Goal: Information Seeking & Learning: Learn about a topic

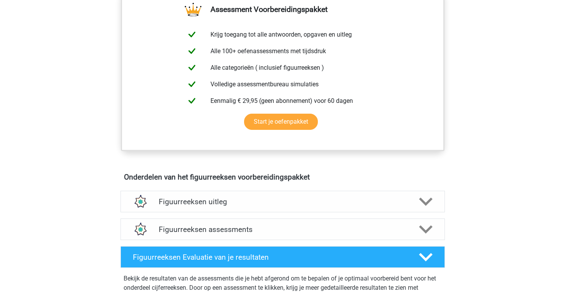
scroll to position [367, 0]
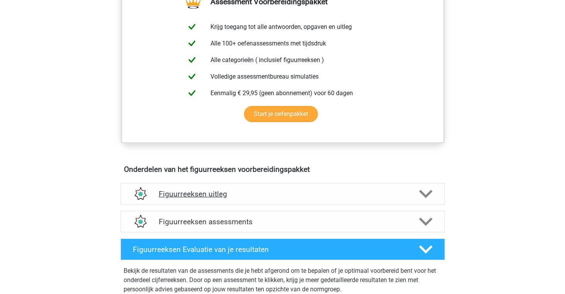
click at [426, 195] on polygon at bounding box center [426, 194] width 14 height 8
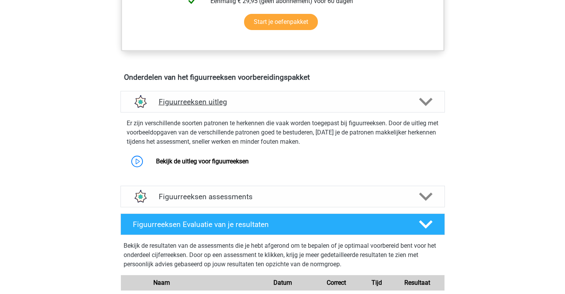
scroll to position [459, 0]
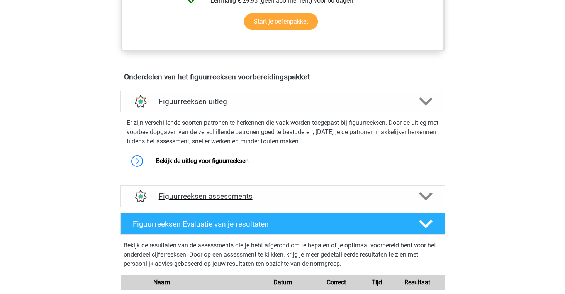
click at [426, 200] on icon at bounding box center [426, 197] width 14 height 14
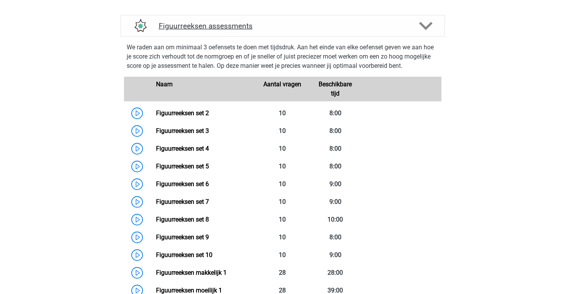
scroll to position [633, 0]
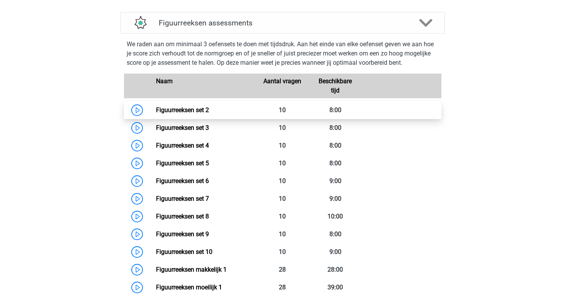
click at [156, 112] on link "Figuurreeksen set 2" at bounding box center [182, 110] width 53 height 7
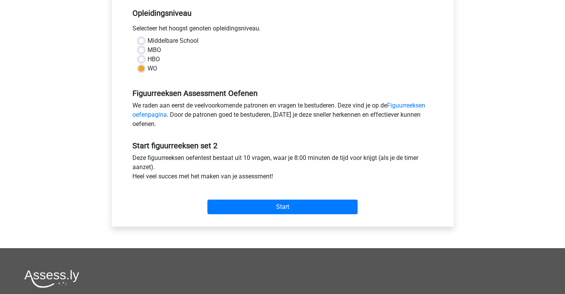
scroll to position [159, 0]
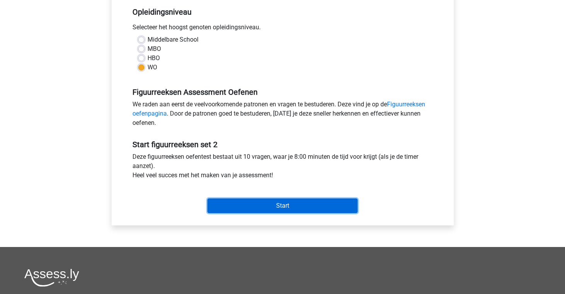
click at [293, 210] on input "Start" at bounding box center [282, 206] width 150 height 15
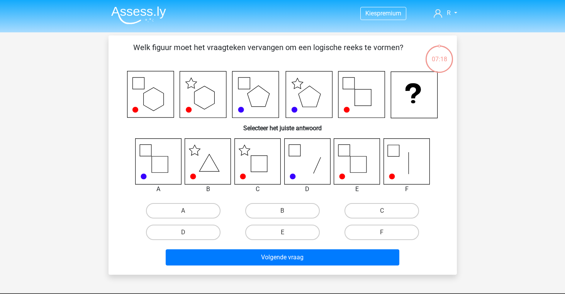
click at [183, 212] on input "A" at bounding box center [185, 213] width 5 height 5
radio input "true"
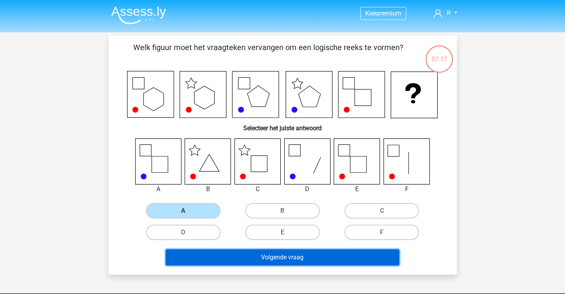
click at [282, 255] on button "Volgende vraag" at bounding box center [282, 258] width 233 height 16
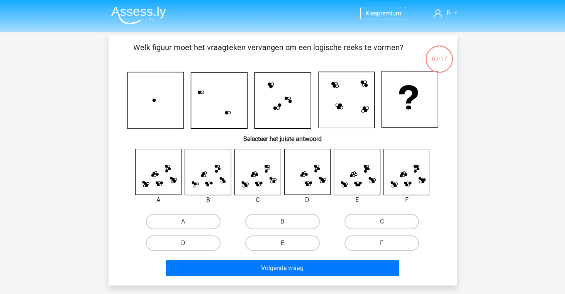
scroll to position [36, 0]
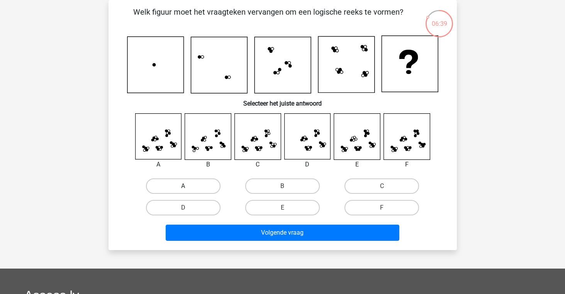
click at [192, 187] on label "A" at bounding box center [183, 186] width 74 height 15
click at [188, 187] on input "A" at bounding box center [185, 188] width 5 height 5
radio input "true"
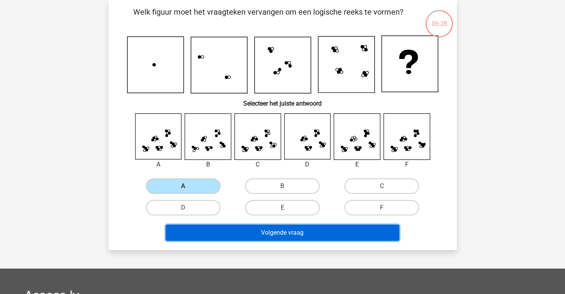
click at [303, 236] on button "Volgende vraag" at bounding box center [282, 233] width 233 height 16
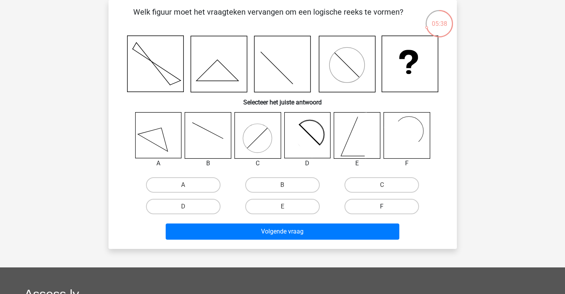
click at [377, 204] on label "F" at bounding box center [381, 206] width 74 height 15
click at [382, 207] on input "F" at bounding box center [384, 209] width 5 height 5
radio input "true"
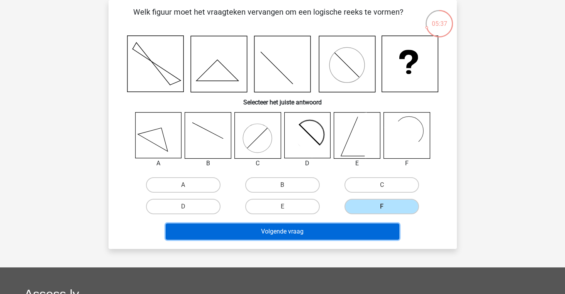
click at [310, 235] on button "Volgende vraag" at bounding box center [282, 232] width 233 height 16
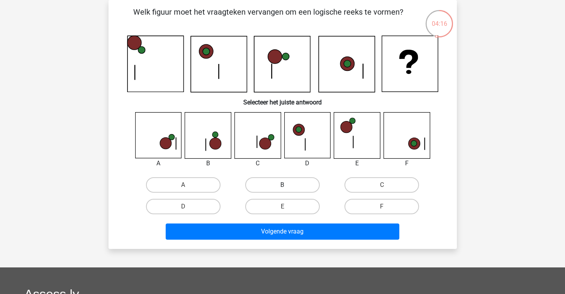
click at [293, 188] on label "B" at bounding box center [282, 185] width 74 height 15
click at [287, 188] on input "B" at bounding box center [284, 187] width 5 height 5
radio input "true"
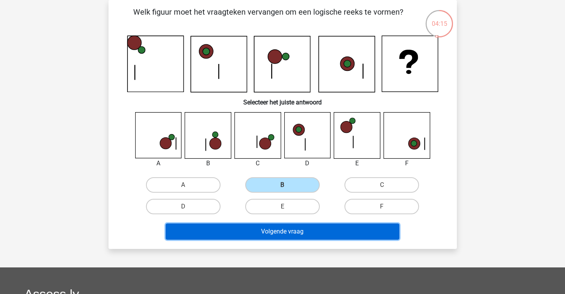
click at [306, 235] on button "Volgende vraag" at bounding box center [282, 232] width 233 height 16
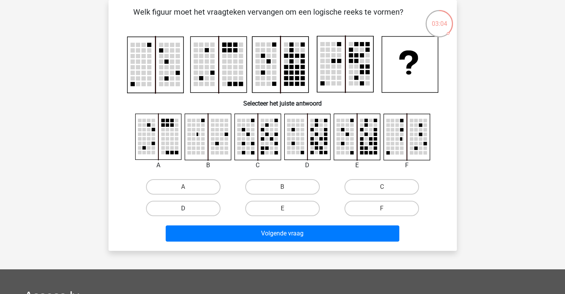
click at [200, 208] on label "D" at bounding box center [183, 208] width 74 height 15
click at [188, 209] on input "D" at bounding box center [185, 211] width 5 height 5
radio input "true"
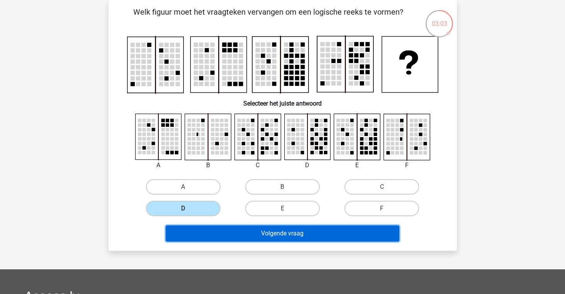
click at [298, 228] on button "Volgende vraag" at bounding box center [282, 234] width 233 height 16
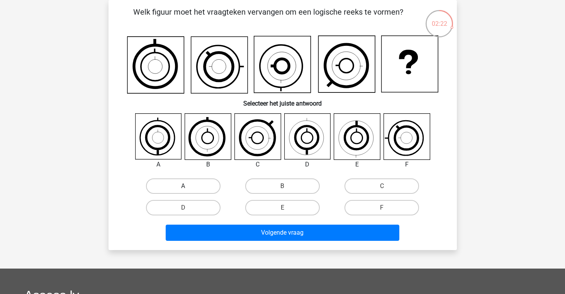
click at [186, 186] on label "A" at bounding box center [183, 186] width 74 height 15
click at [186, 186] on input "A" at bounding box center [185, 188] width 5 height 5
radio input "true"
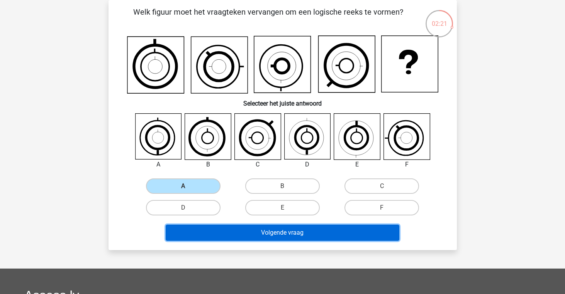
click at [290, 230] on button "Volgende vraag" at bounding box center [282, 233] width 233 height 16
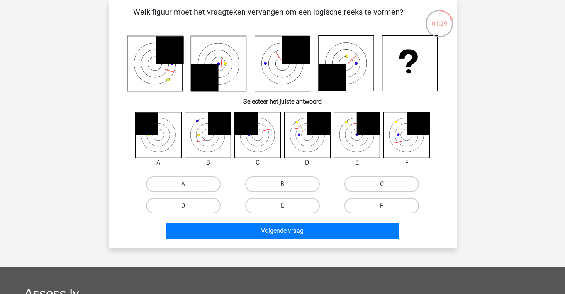
click at [380, 210] on label "F" at bounding box center [381, 205] width 74 height 15
click at [382, 210] on input "F" at bounding box center [384, 208] width 5 height 5
radio input "true"
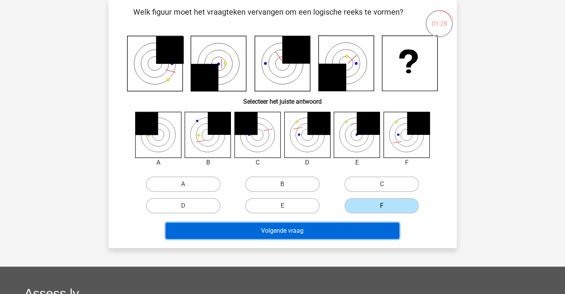
click at [313, 238] on button "Volgende vraag" at bounding box center [282, 231] width 233 height 16
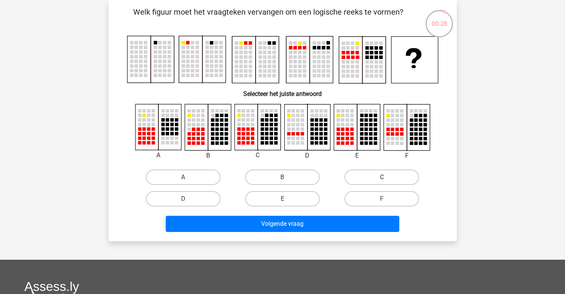
click at [386, 176] on label "C" at bounding box center [381, 177] width 74 height 15
click at [386, 178] on input "C" at bounding box center [384, 180] width 5 height 5
radio input "true"
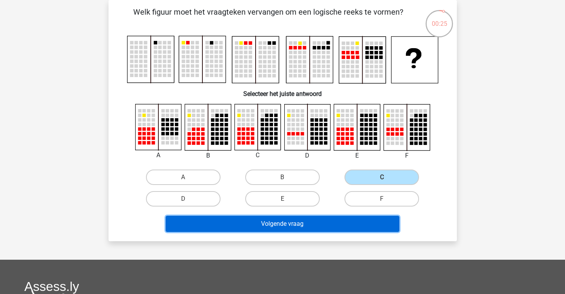
click at [291, 222] on button "Volgende vraag" at bounding box center [282, 224] width 233 height 16
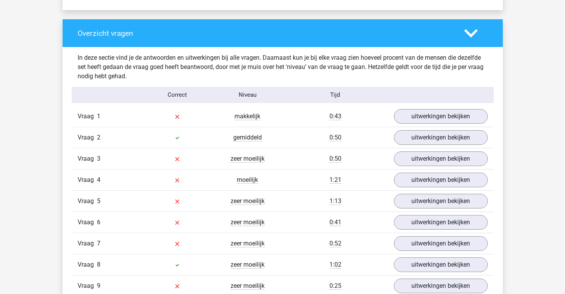
scroll to position [564, 0]
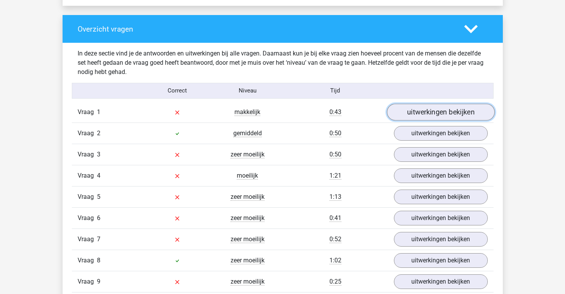
click at [444, 117] on link "uitwerkingen bekijken" at bounding box center [440, 112] width 108 height 17
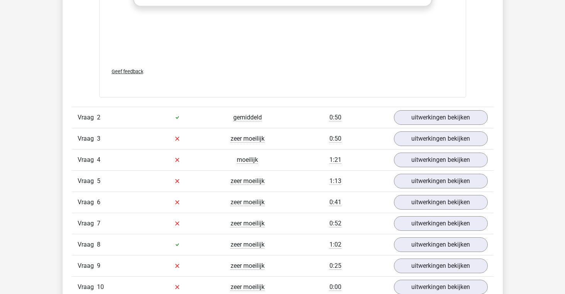
scroll to position [1217, 0]
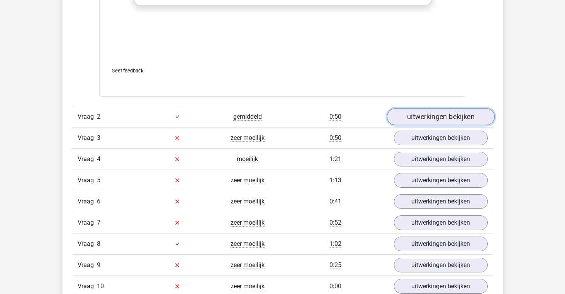
click at [440, 115] on link "uitwerkingen bekijken" at bounding box center [440, 116] width 108 height 17
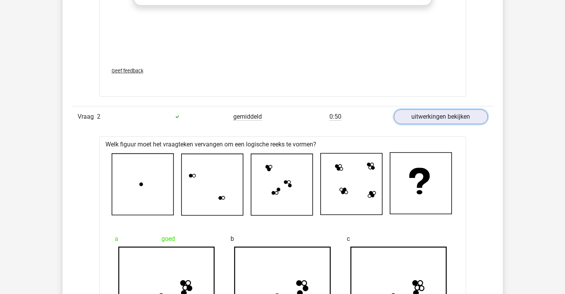
scroll to position [1217, 0]
click at [453, 113] on link "uitwerkingen bekijken" at bounding box center [440, 116] width 108 height 17
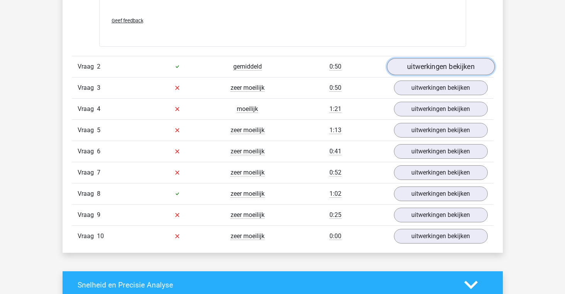
scroll to position [1268, 0]
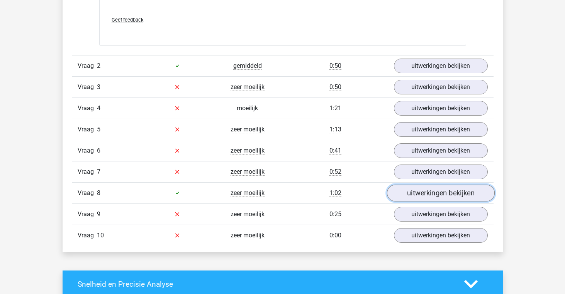
click at [429, 192] on link "uitwerkingen bekijken" at bounding box center [440, 193] width 108 height 17
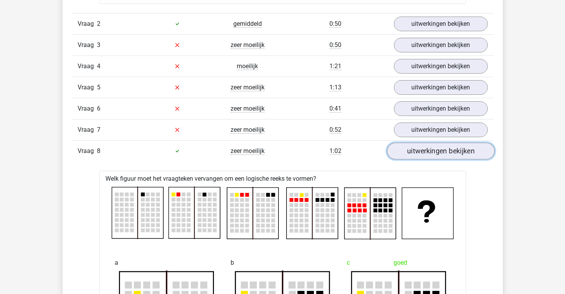
scroll to position [1338, 0]
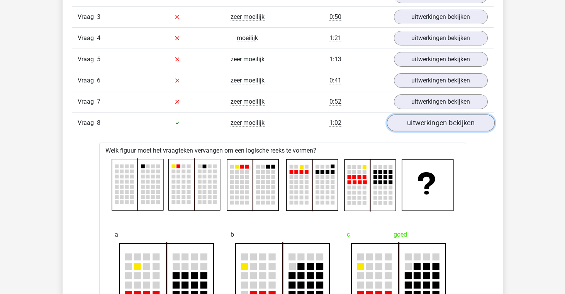
click at [434, 129] on link "uitwerkingen bekijken" at bounding box center [440, 123] width 108 height 17
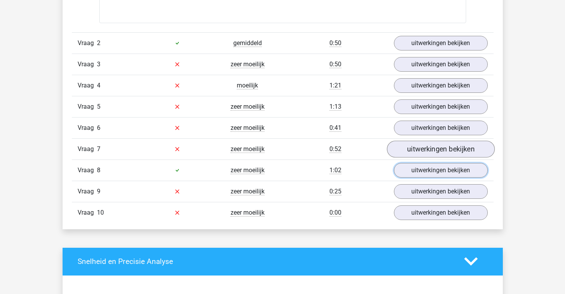
scroll to position [1284, 0]
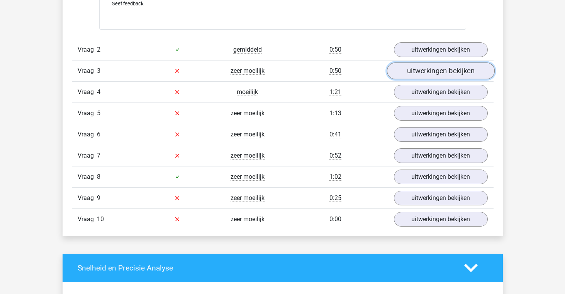
click at [430, 77] on link "uitwerkingen bekijken" at bounding box center [440, 71] width 108 height 17
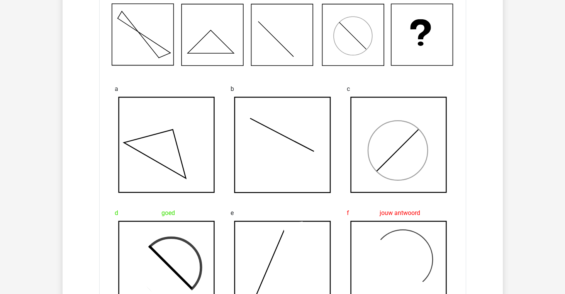
scroll to position [1280, 0]
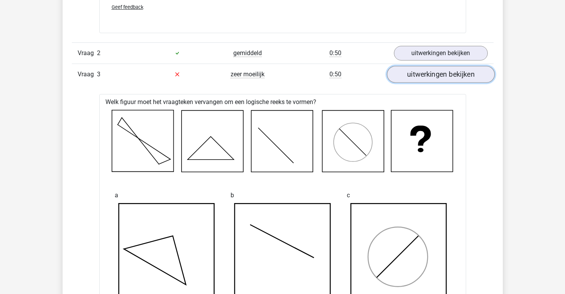
click at [425, 78] on link "uitwerkingen bekijken" at bounding box center [440, 74] width 108 height 17
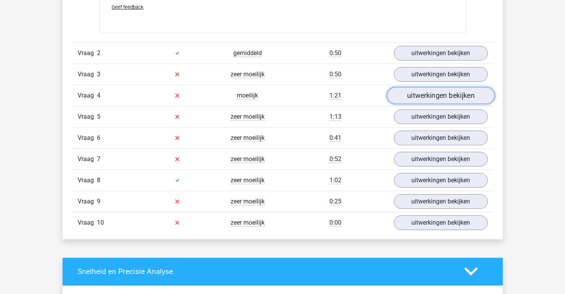
click at [428, 99] on link "uitwerkingen bekijken" at bounding box center [440, 95] width 108 height 17
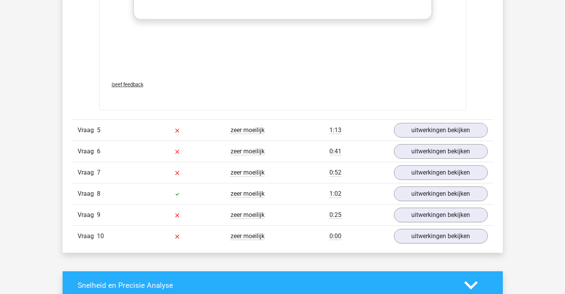
scroll to position [1914, 0]
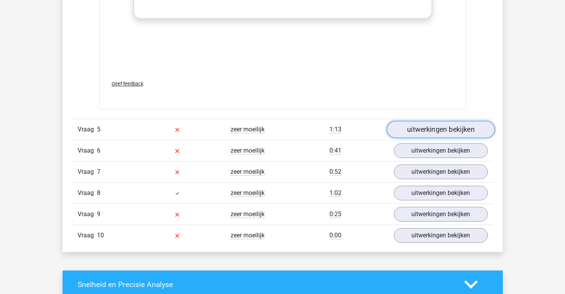
click at [441, 128] on link "uitwerkingen bekijken" at bounding box center [440, 130] width 108 height 17
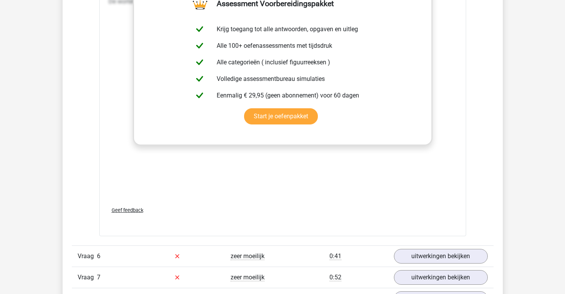
scroll to position [2566, 0]
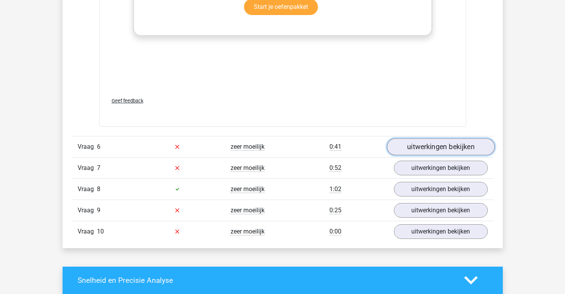
click at [432, 148] on link "uitwerkingen bekijken" at bounding box center [440, 147] width 108 height 17
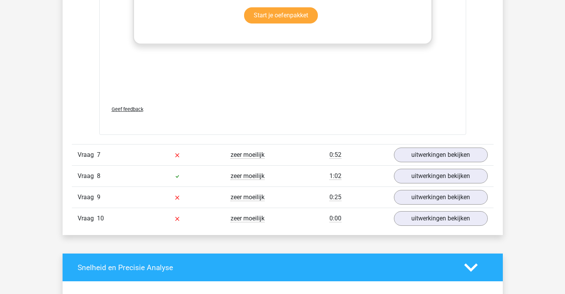
scroll to position [3233, 0]
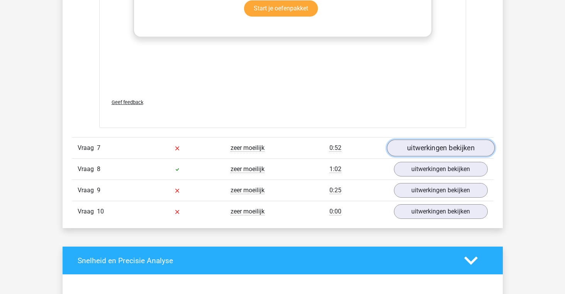
click at [447, 149] on link "uitwerkingen bekijken" at bounding box center [440, 148] width 108 height 17
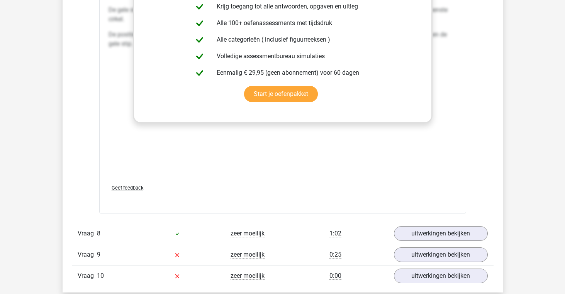
scroll to position [3923, 0]
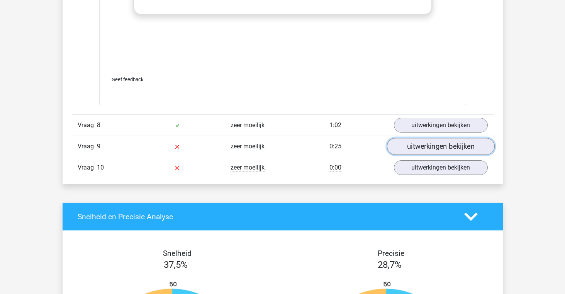
click at [442, 152] on link "uitwerkingen bekijken" at bounding box center [440, 147] width 108 height 17
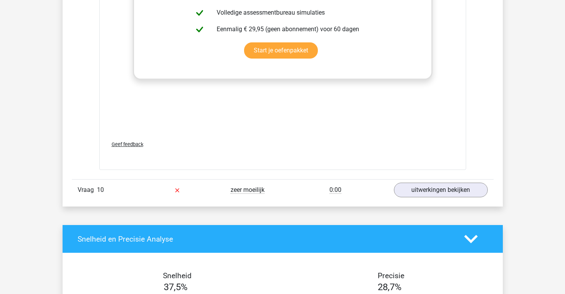
scroll to position [4604, 0]
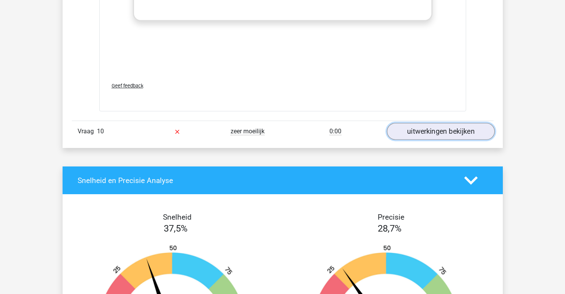
click at [426, 132] on link "uitwerkingen bekijken" at bounding box center [440, 131] width 108 height 17
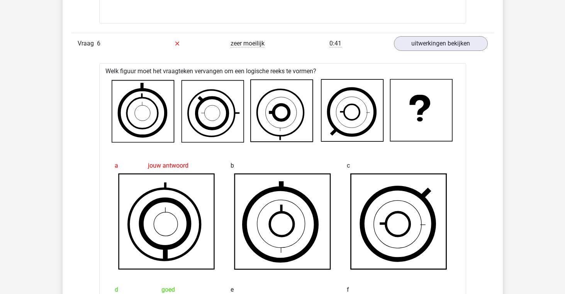
scroll to position [2620, 0]
